Goal: Transaction & Acquisition: Purchase product/service

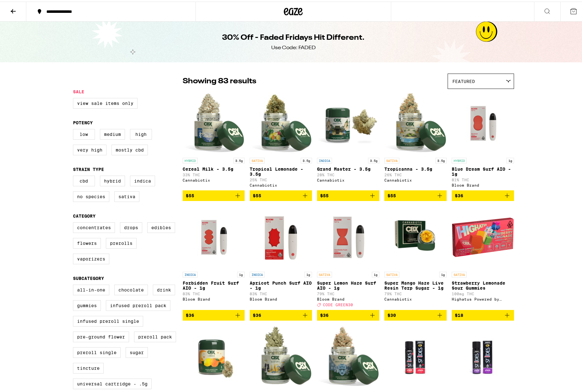
click at [56, 10] on div "**********" at bounding box center [114, 10] width 142 height 4
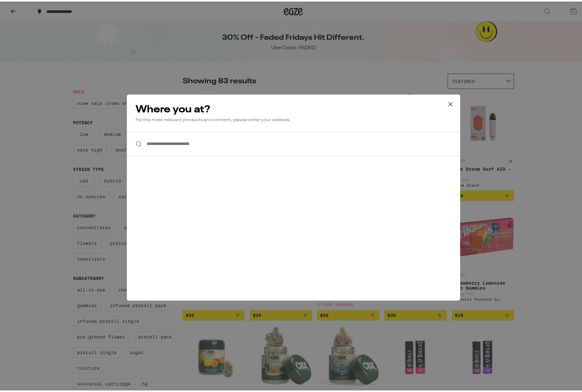
click at [450, 102] on icon at bounding box center [450, 102] width 9 height 9
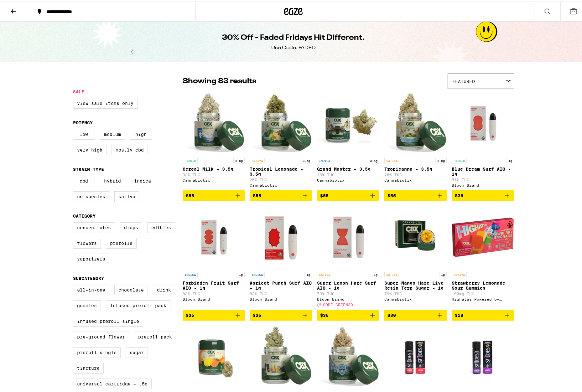
click at [9, 11] on button at bounding box center [13, 10] width 26 height 20
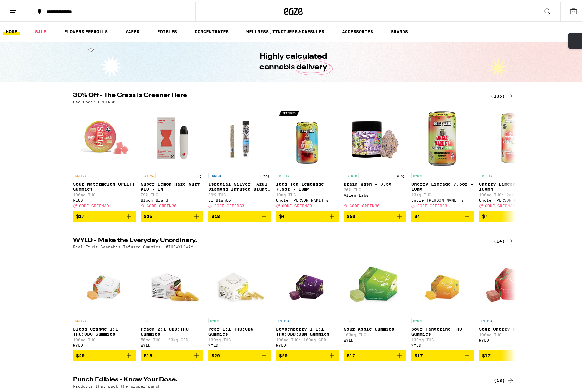
click at [495, 96] on div "(135)" at bounding box center [502, 95] width 23 height 8
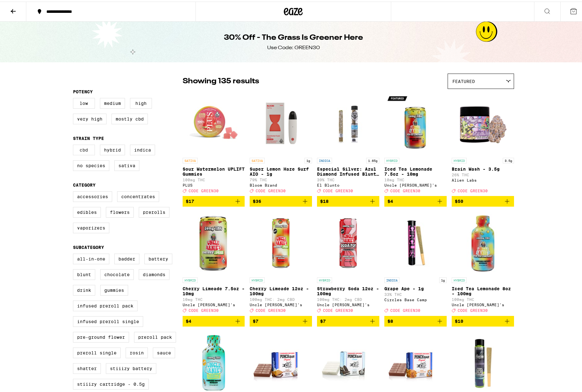
click at [83, 153] on label "CBD" at bounding box center [84, 148] width 22 height 11
click at [75, 144] on input "CBD" at bounding box center [74, 144] width 0 height 0
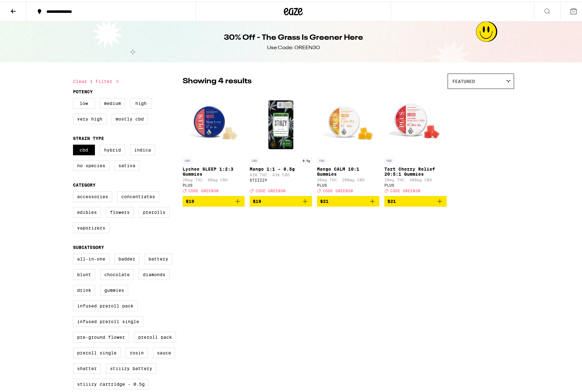
click at [347, 119] on img "Open page for Mango CALM 10:1 Gummies from PLUS" at bounding box center [348, 122] width 62 height 63
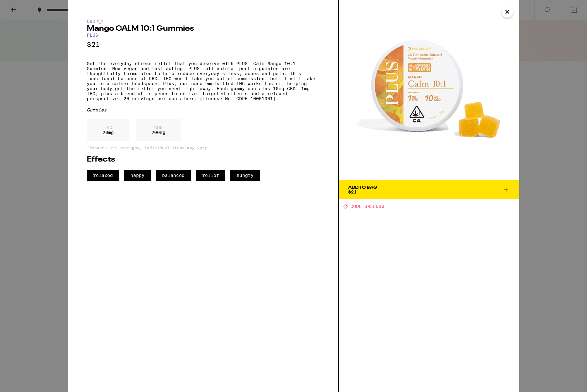
click at [385, 192] on span "Add To Bag $21" at bounding box center [429, 190] width 162 height 9
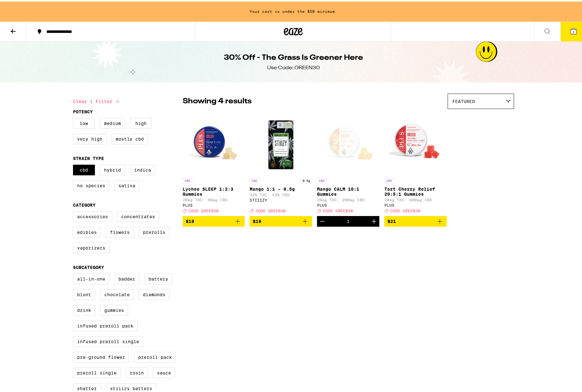
click at [407, 145] on img "Open page for Tart Cherry Relief 20:5:1 Gummies from PLUS" at bounding box center [416, 142] width 62 height 63
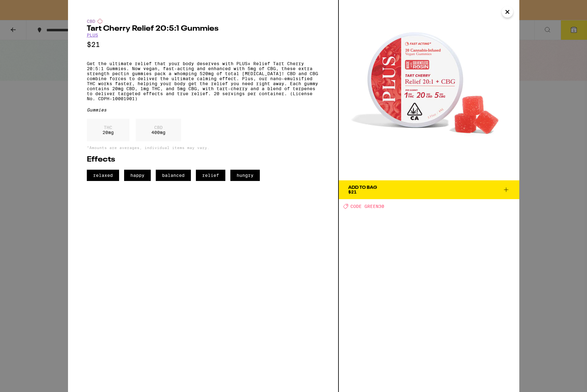
click at [416, 188] on span "Add To Bag $21" at bounding box center [429, 190] width 162 height 9
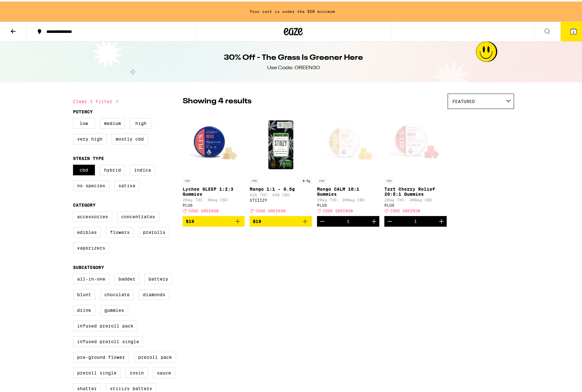
click at [212, 139] on img "Open page for Lychee SLEEP 1:2:3 Gummies from PLUS" at bounding box center [214, 142] width 62 height 63
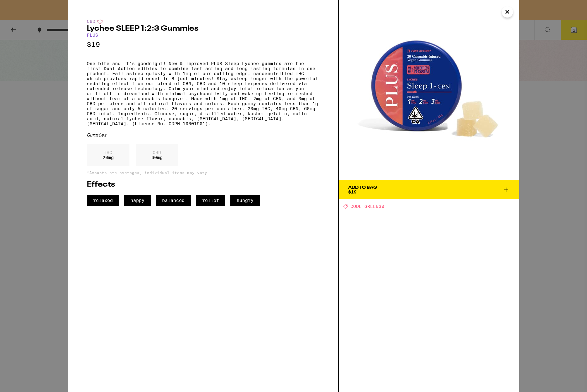
click at [507, 11] on icon "Close" at bounding box center [507, 11] width 3 height 3
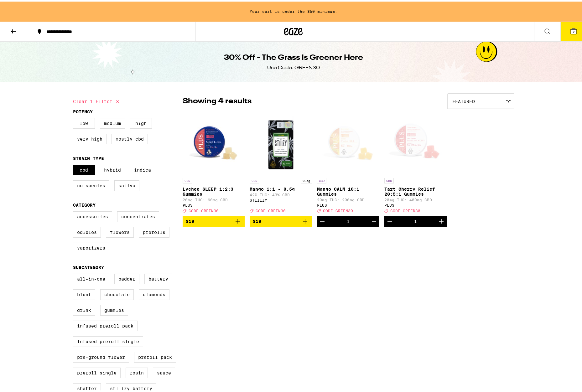
click at [208, 147] on img "Open page for Lychee SLEEP 1:2:3 Gummies from PLUS" at bounding box center [214, 142] width 62 height 63
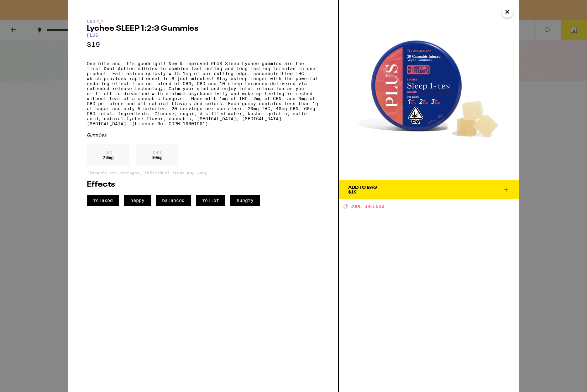
click at [394, 185] on button "Add To Bag $19" at bounding box center [429, 190] width 181 height 19
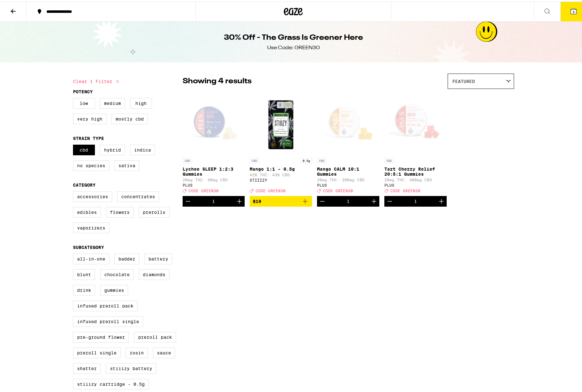
click at [491, 200] on div "CBD Lychee SLEEP 1:2:3 Gummies 20mg THC: 60mg CBD PLUS Deal Created with Sketch…" at bounding box center [349, 148] width 332 height 115
click at [84, 151] on label "CBD" at bounding box center [84, 148] width 22 height 11
click at [75, 144] on input "CBD" at bounding box center [74, 144] width 0 height 0
checkbox input "false"
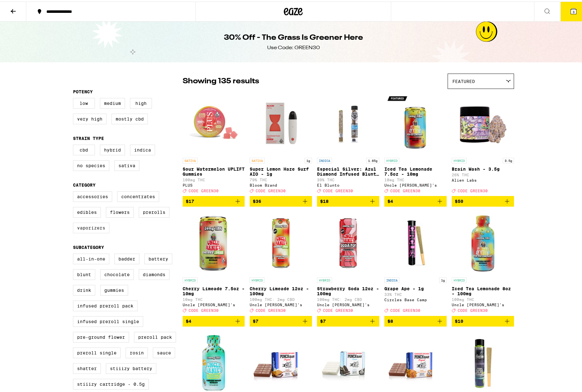
click at [88, 231] on label "Vaporizers" at bounding box center [91, 226] width 36 height 11
click at [75, 191] on input "Vaporizers" at bounding box center [74, 191] width 0 height 0
checkbox input "true"
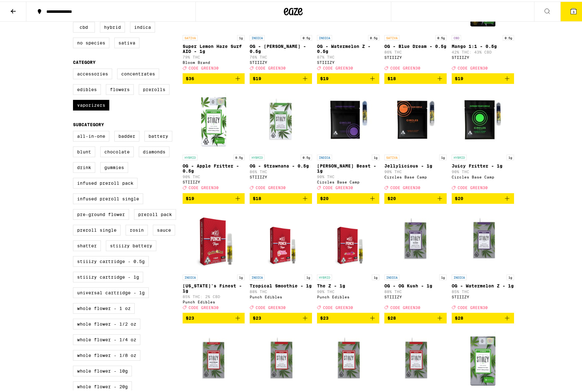
scroll to position [125, 0]
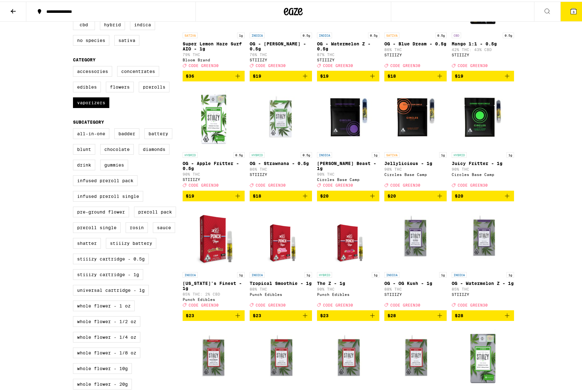
click at [353, 198] on span "$20" at bounding box center [348, 195] width 56 height 8
click at [411, 198] on span "$20" at bounding box center [416, 195] width 56 height 8
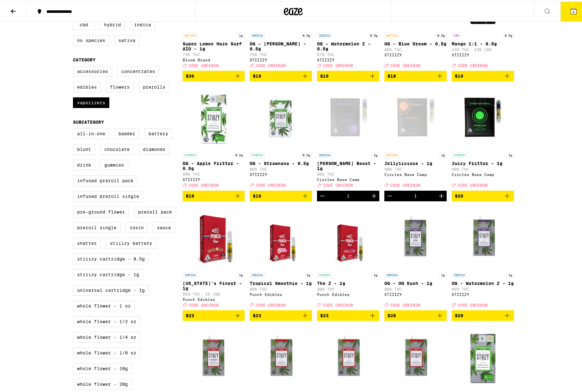
click at [476, 198] on span "$20" at bounding box center [483, 195] width 56 height 8
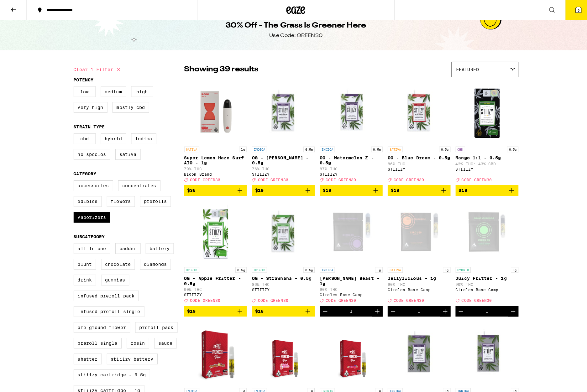
scroll to position [0, 0]
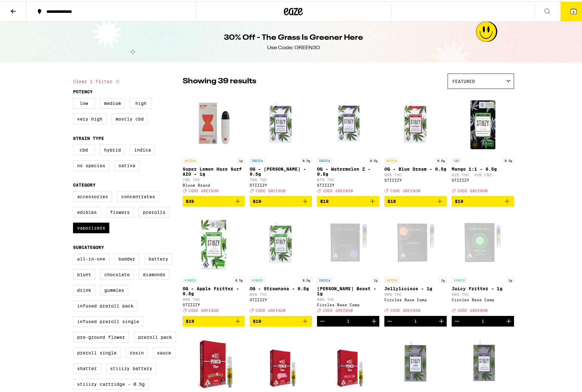
click at [14, 12] on icon at bounding box center [13, 10] width 8 height 8
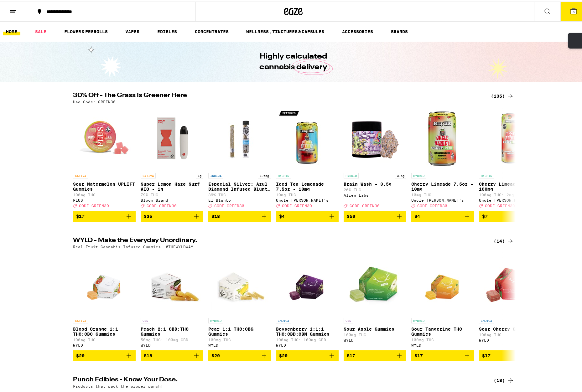
click at [544, 6] on icon at bounding box center [548, 10] width 8 height 8
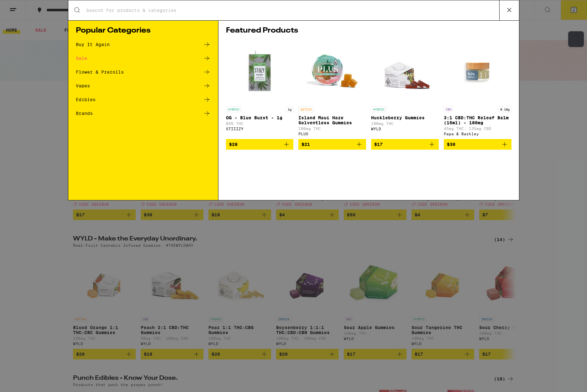
click at [198, 11] on input "Search for Products" at bounding box center [292, 11] width 413 height 6
click at [81, 57] on div "Sale" at bounding box center [81, 58] width 11 height 4
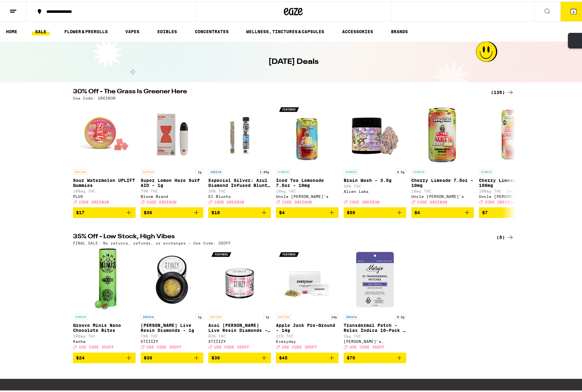
click at [499, 240] on div "(5)" at bounding box center [506, 236] width 18 height 8
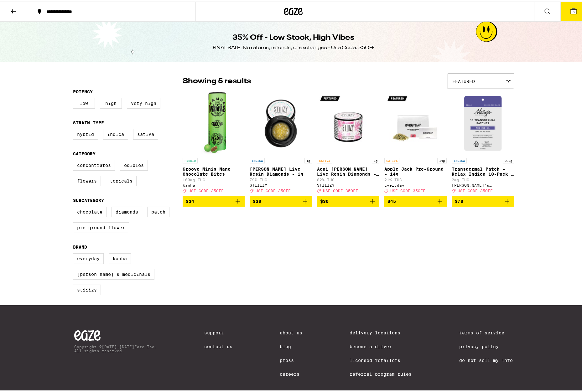
click at [220, 116] on img "Open page for Groove Minis Nano Chocolate Bites from Kanha" at bounding box center [213, 122] width 25 height 63
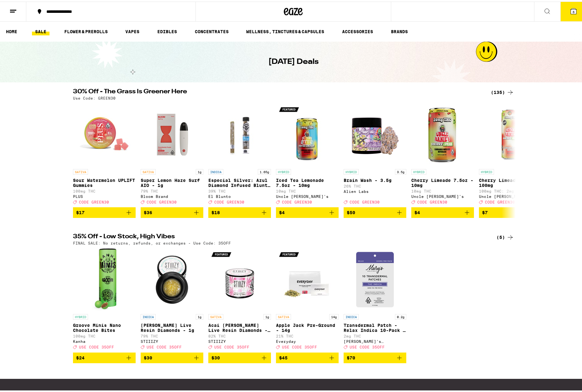
click at [537, 9] on button at bounding box center [547, 10] width 26 height 20
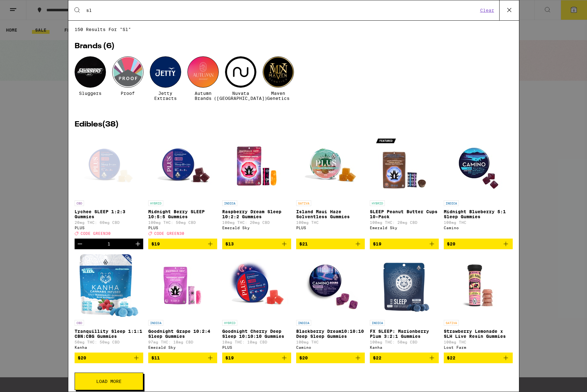
type input "sleep"
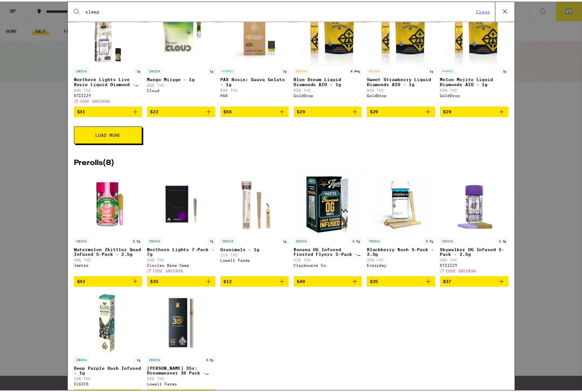
scroll to position [533, 0]
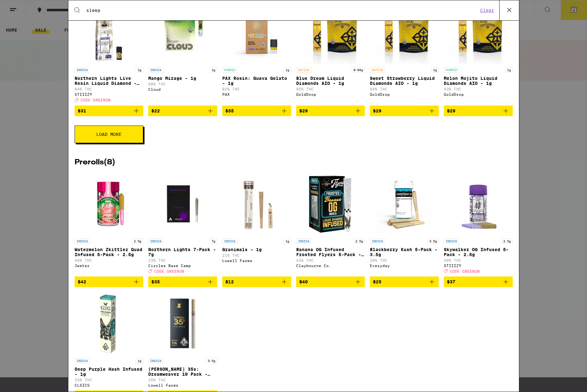
click at [509, 10] on icon at bounding box center [509, 10] width 4 height 4
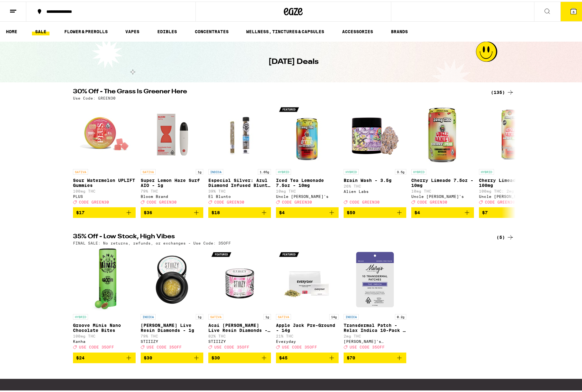
click at [573, 11] on span "6" at bounding box center [574, 10] width 2 height 4
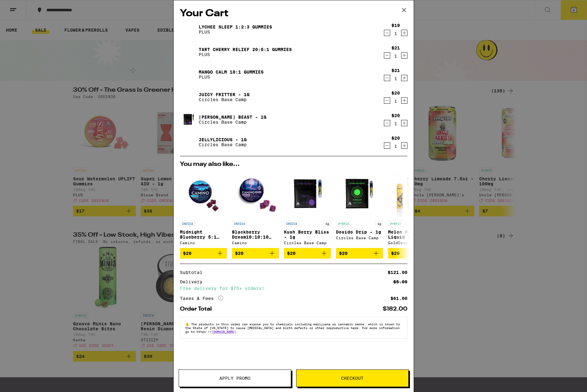
click at [386, 81] on icon "Decrement" at bounding box center [387, 78] width 6 height 8
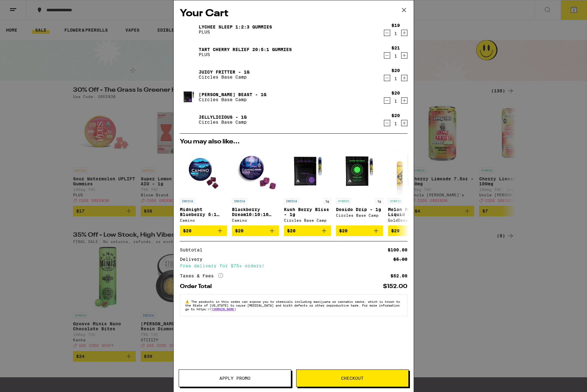
click at [250, 377] on span "Apply Promo" at bounding box center [234, 378] width 31 height 4
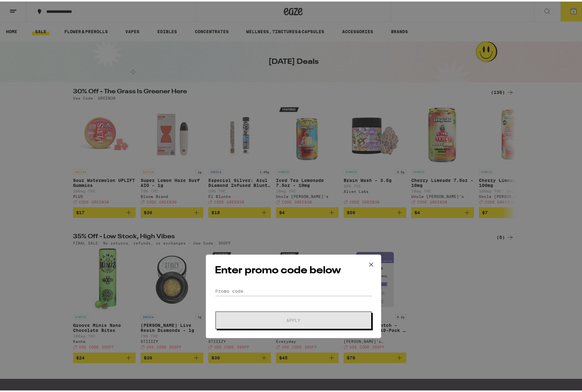
click at [228, 186] on div "Enter promo code below Promo Code Apply" at bounding box center [294, 197] width 176 height 84
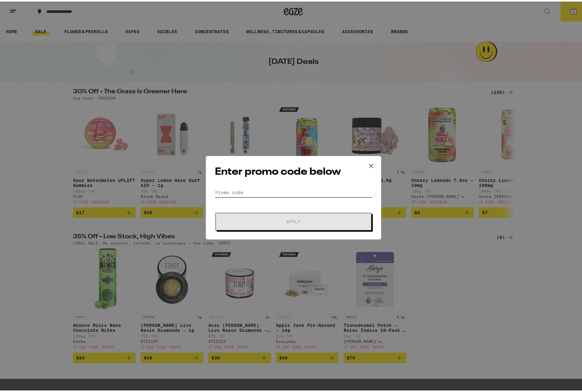
click at [235, 190] on input "Promo Code" at bounding box center [293, 190] width 157 height 9
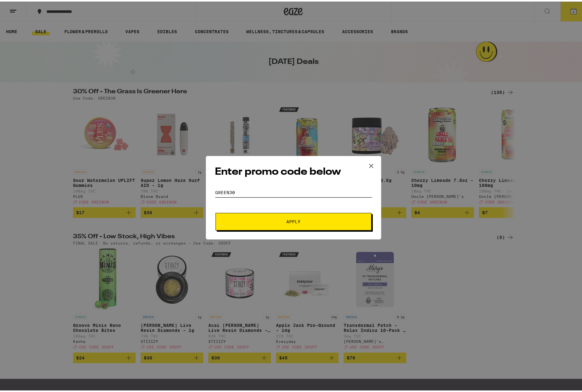
type input "green30"
click at [286, 228] on button "Apply" at bounding box center [294, 221] width 156 height 18
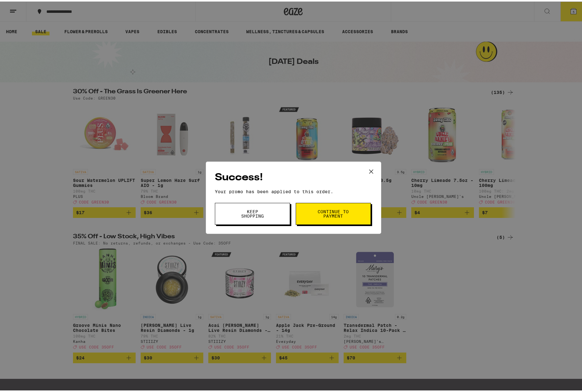
click at [267, 219] on button "Keep Shopping" at bounding box center [252, 213] width 75 height 22
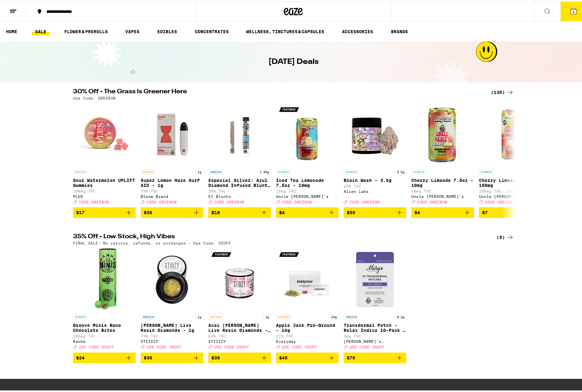
click at [573, 12] on span "5" at bounding box center [574, 10] width 2 height 4
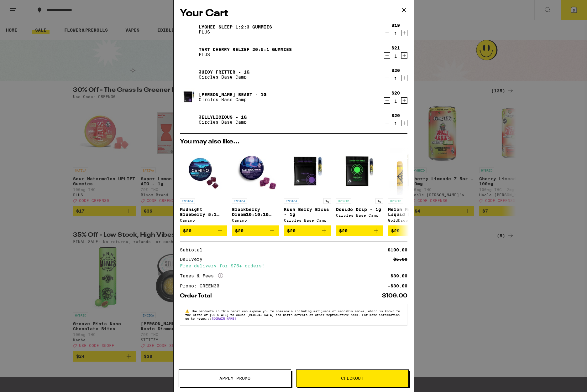
click at [353, 380] on span "Checkout" at bounding box center [352, 378] width 23 height 4
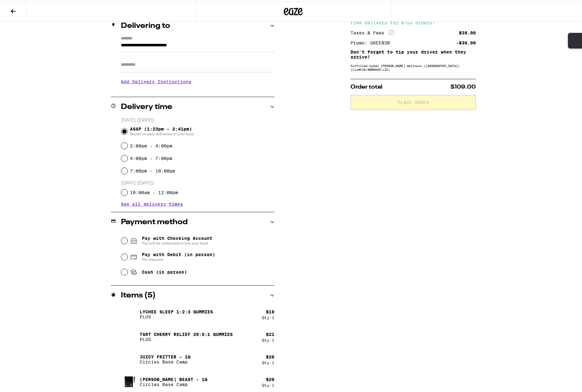
scroll to position [104, 0]
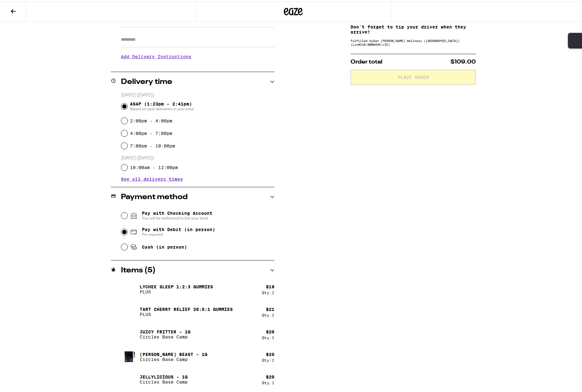
click at [121, 231] on input "Pay with Debit (in person) Pin required" at bounding box center [124, 231] width 6 height 6
radio input "true"
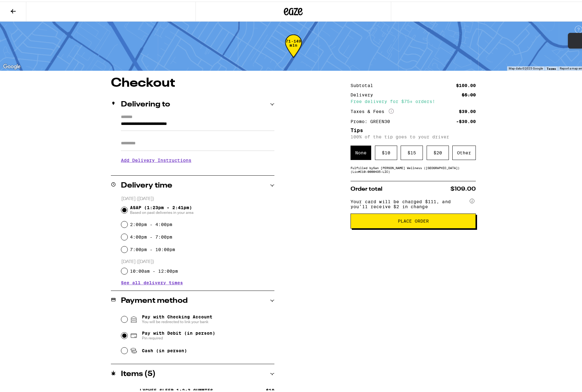
scroll to position [0, 0]
click at [462, 155] on div "Other" at bounding box center [465, 151] width 24 height 14
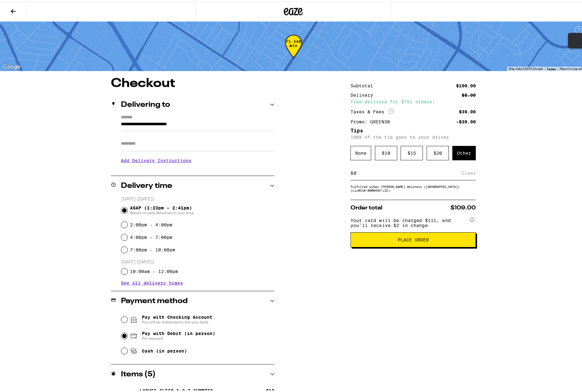
drag, startPoint x: 374, startPoint y: 171, endPoint x: 343, endPoint y: 171, distance: 31.7
click at [343, 171] on div "**********" at bounding box center [293, 286] width 451 height 421
click at [465, 175] on div "Save" at bounding box center [470, 172] width 11 height 14
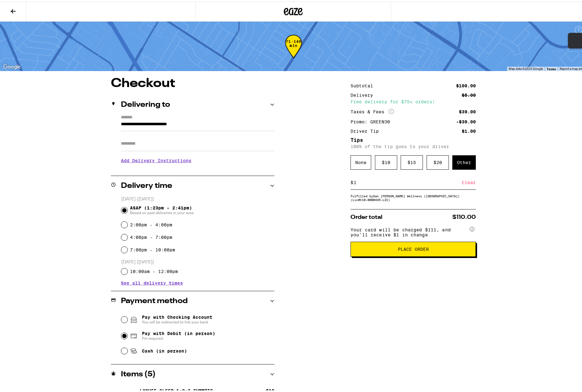
drag, startPoint x: 360, startPoint y: 183, endPoint x: 352, endPoint y: 183, distance: 8.8
click at [354, 183] on input "1" at bounding box center [408, 181] width 108 height 6
type input "3"
click at [465, 182] on div "Save" at bounding box center [470, 181] width 11 height 14
click at [400, 255] on button "Place Order" at bounding box center [413, 247] width 125 height 15
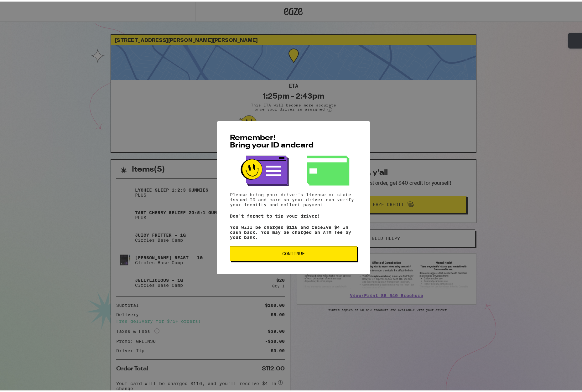
click at [301, 252] on span "Continue" at bounding box center [293, 252] width 23 height 4
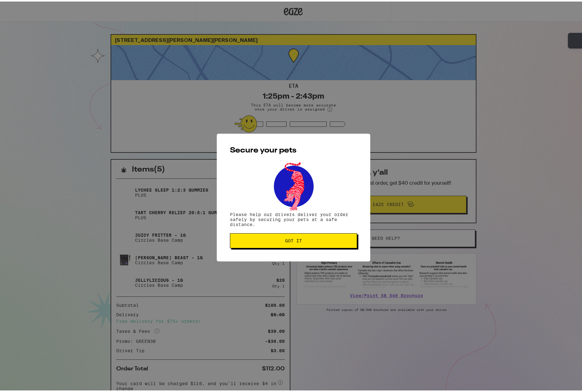
click at [291, 244] on button "Got it" at bounding box center [293, 239] width 127 height 15
